Goal: Task Accomplishment & Management: Use online tool/utility

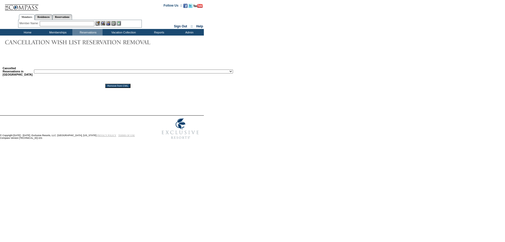
click at [88, 72] on select "Reservation ID: 1817610 ([GEOGRAPHIC_DATA], [US_STATE] - 1 [GEOGRAPHIC_DATA] : …" at bounding box center [133, 72] width 199 height 4
click at [298, 65] on div "Cancelled Reservations in [GEOGRAPHIC_DATA] Reservation ID: 1817610 ([GEOGRAPHI…" at bounding box center [252, 75] width 505 height 27
click at [82, 22] on input "text" at bounding box center [67, 23] width 55 height 5
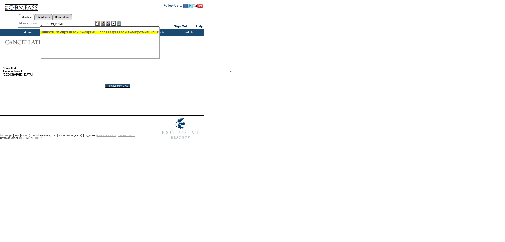
click at [88, 31] on div "[PERSON_NAME] ([PERSON_NAME][EMAIL_ADDRESS][PERSON_NAME][DOMAIN_NAME])" at bounding box center [99, 32] width 116 height 3
type input "[PERSON_NAME] ([PERSON_NAME][EMAIL_ADDRESS][PERSON_NAME][DOMAIN_NAME])"
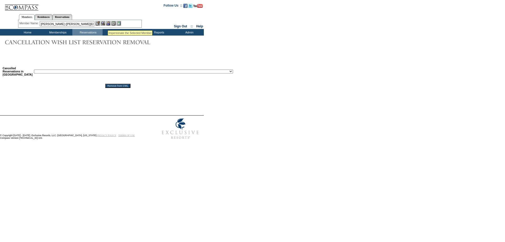
click at [110, 23] on img at bounding box center [108, 23] width 4 height 4
click at [105, 24] on img at bounding box center [103, 23] width 4 height 4
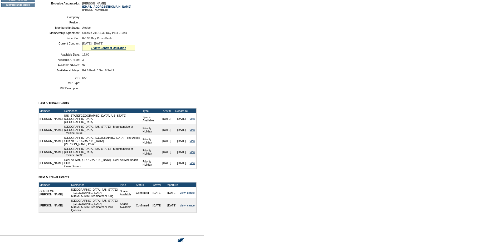
scroll to position [79, 0]
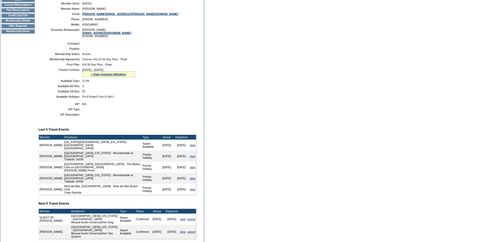
click at [27, 23] on td "Membership Details" at bounding box center [17, 21] width 33 height 4
